Goal: Find contact information

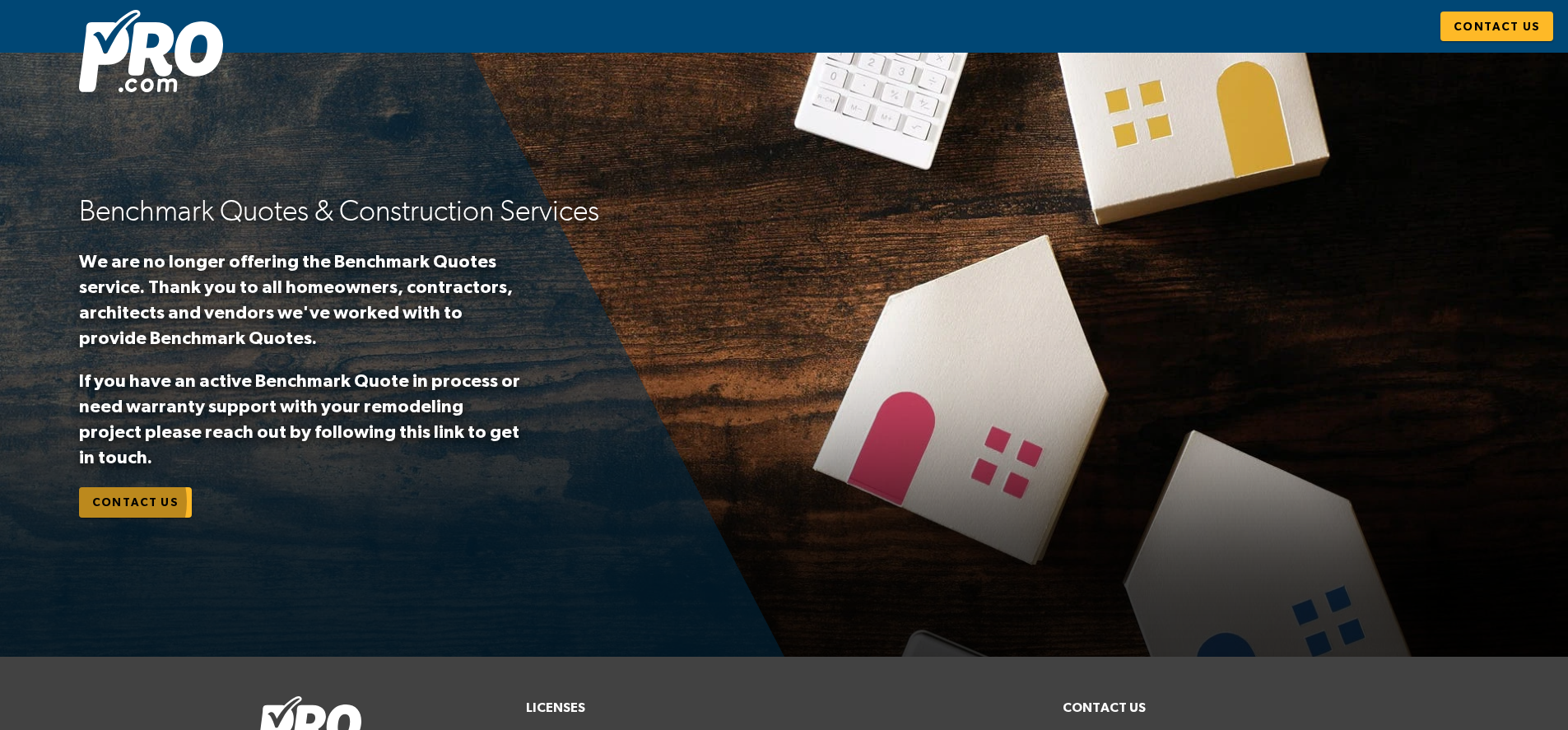
click at [113, 492] on span "Contact Us" at bounding box center [136, 502] width 87 height 21
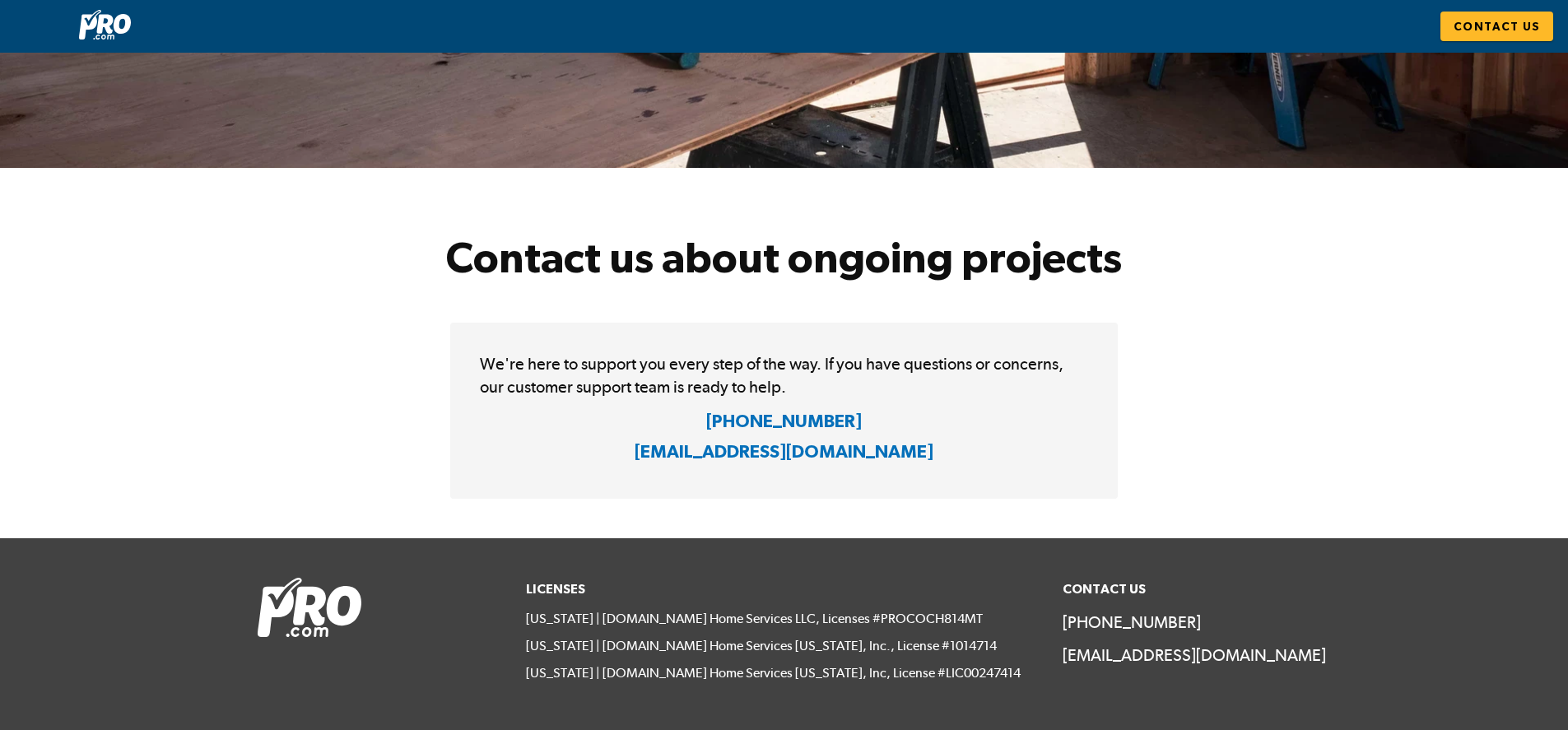
scroll to position [141, 0]
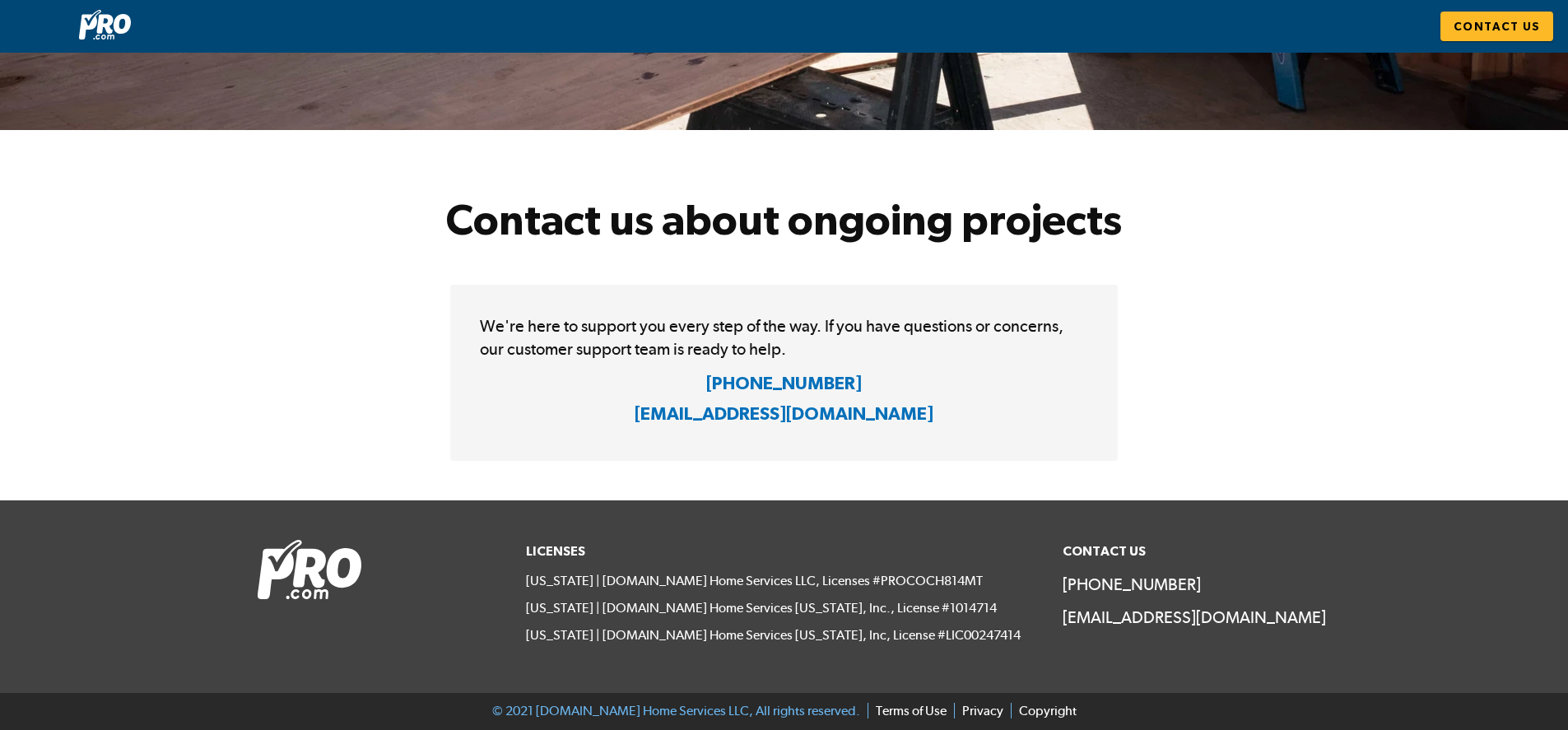
click at [879, 705] on link "Terms of Use" at bounding box center [907, 710] width 79 height 16
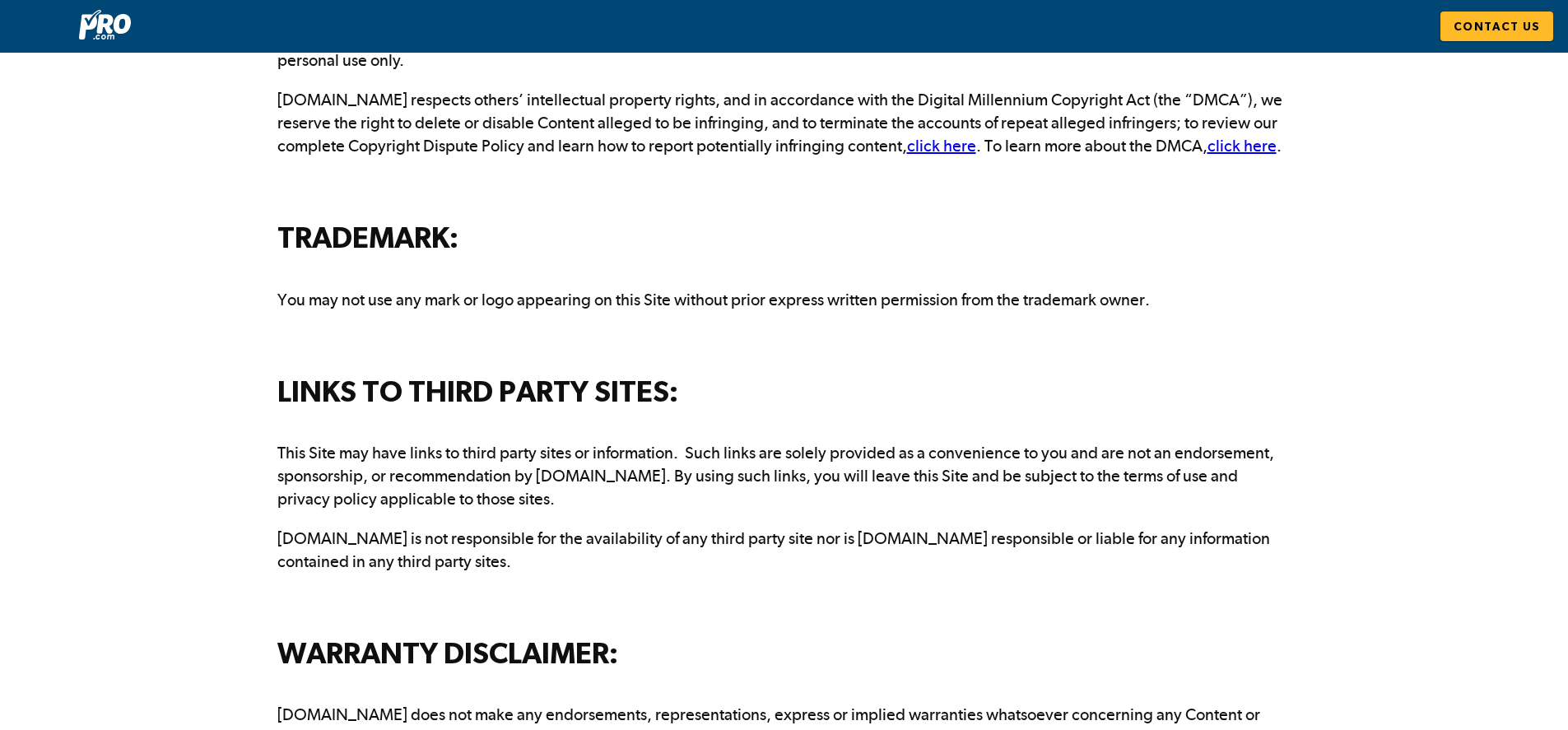
scroll to position [3702, 0]
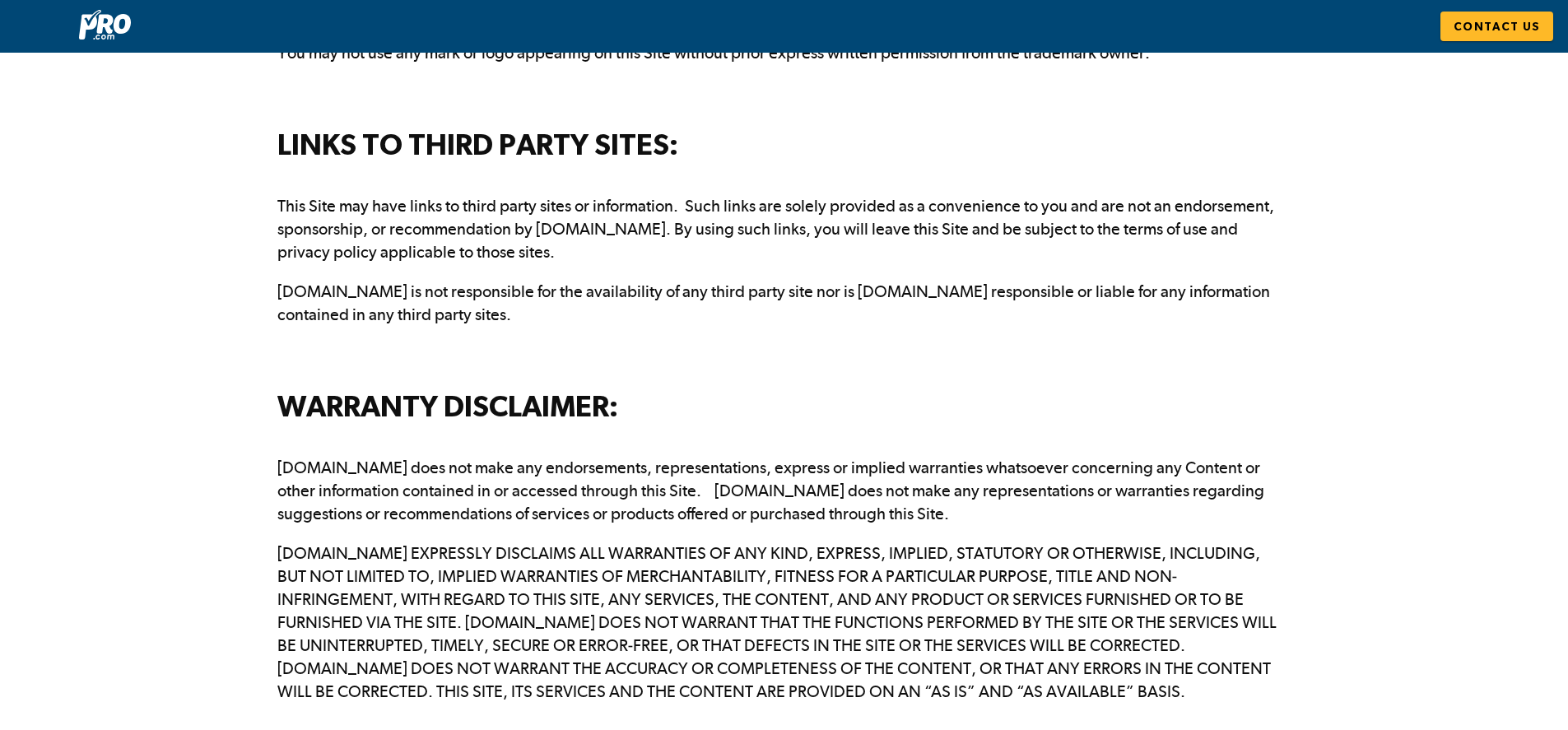
click at [98, 26] on img at bounding box center [104, 24] width 52 height 29
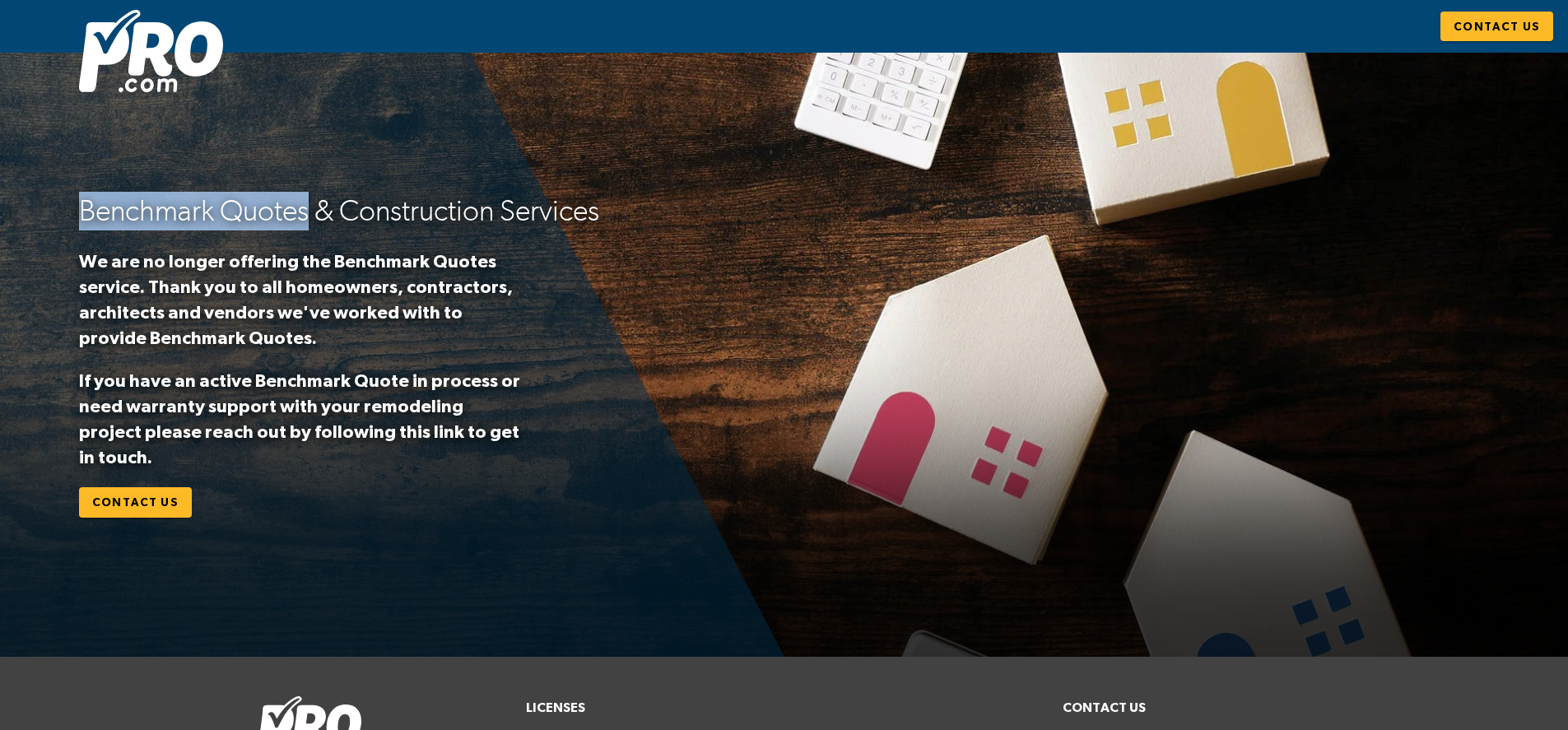
drag, startPoint x: 83, startPoint y: 225, endPoint x: 305, endPoint y: 223, distance: 222.0
click at [305, 223] on h2 "Benchmark Quotes & Construction Services" at bounding box center [414, 211] width 670 height 39
